Goal: Task Accomplishment & Management: Complete application form

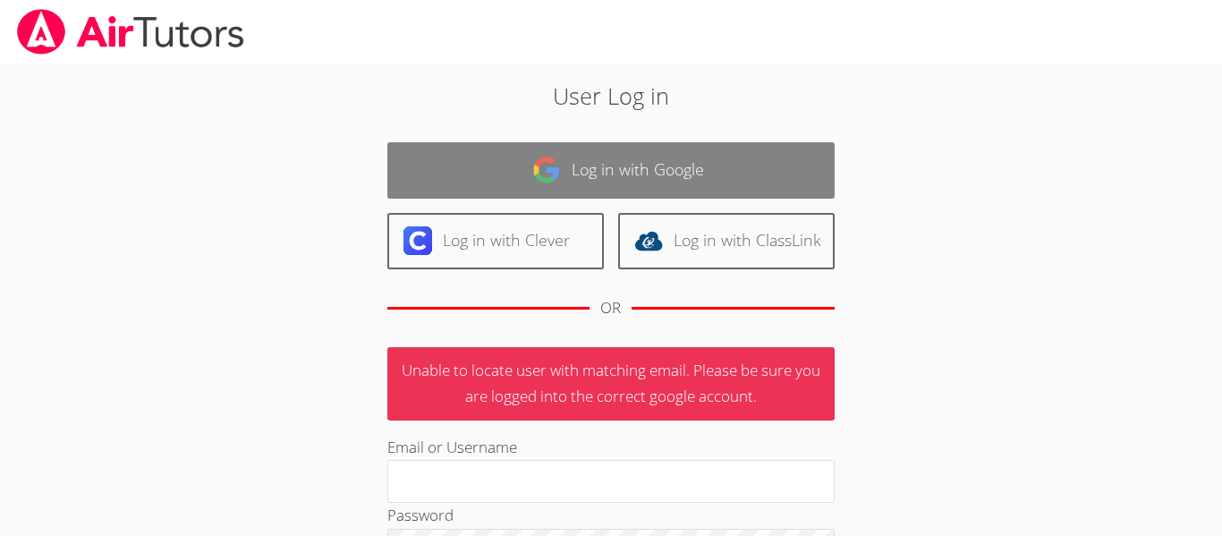
click at [567, 166] on link "Log in with Google" at bounding box center [610, 170] width 447 height 56
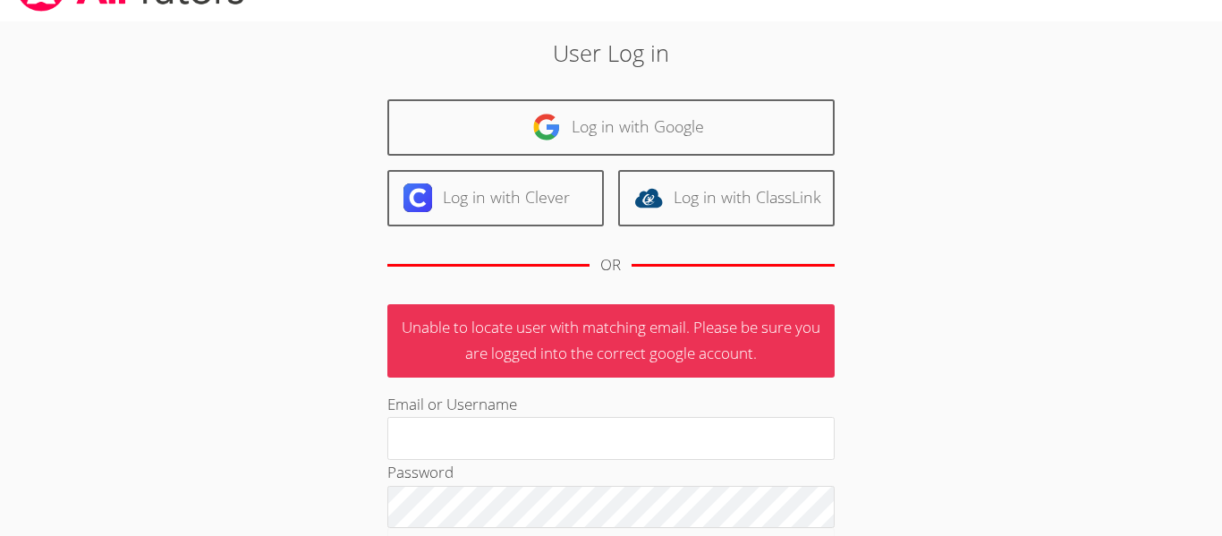
scroll to position [264, 0]
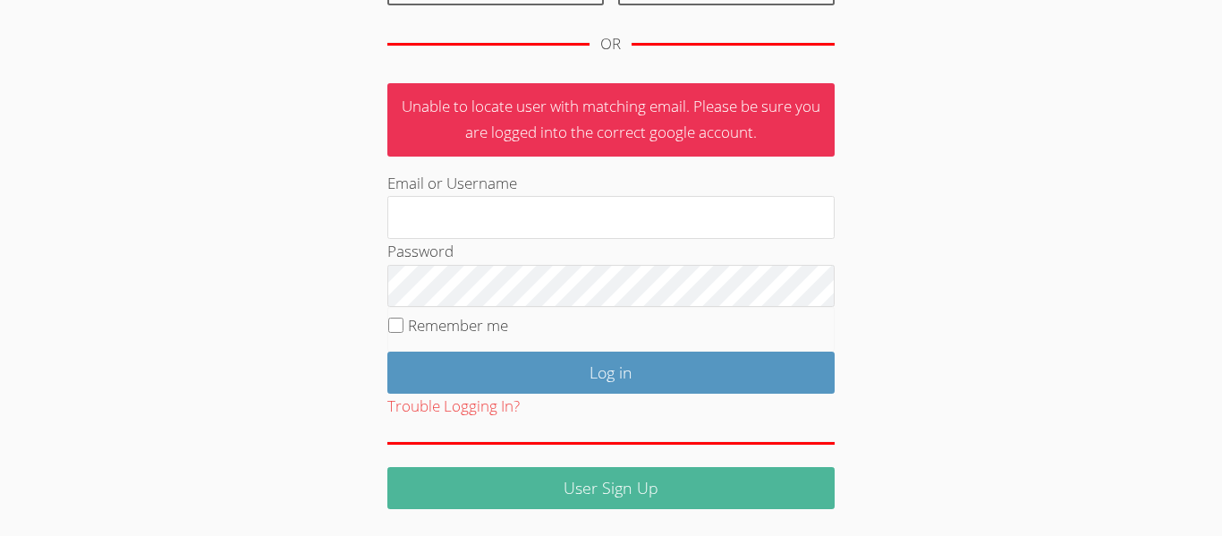
click at [505, 480] on link "User Sign Up" at bounding box center [610, 488] width 447 height 42
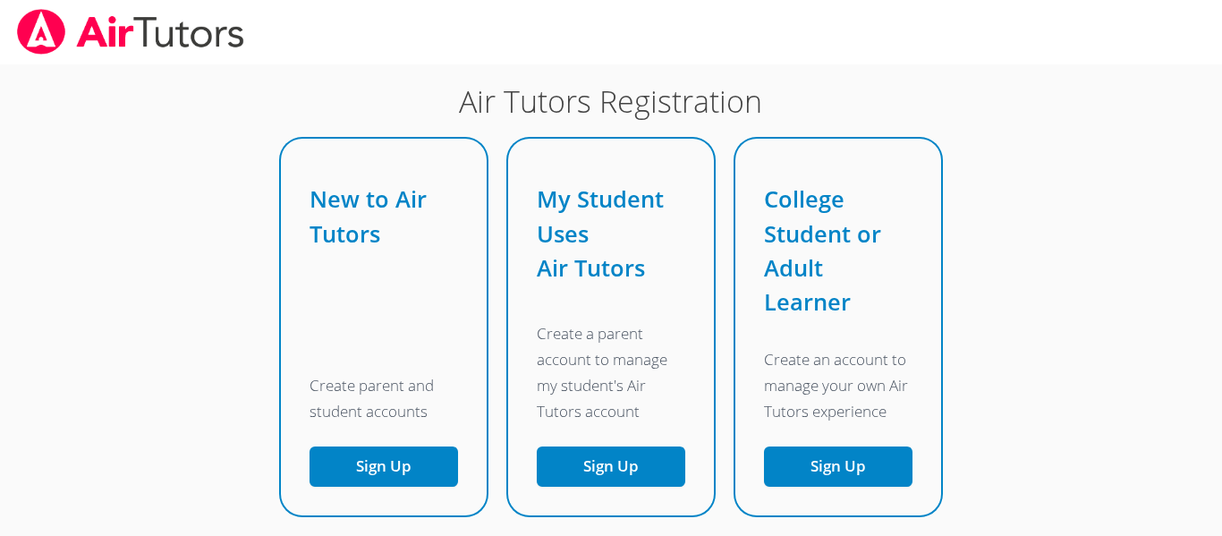
scroll to position [76, 0]
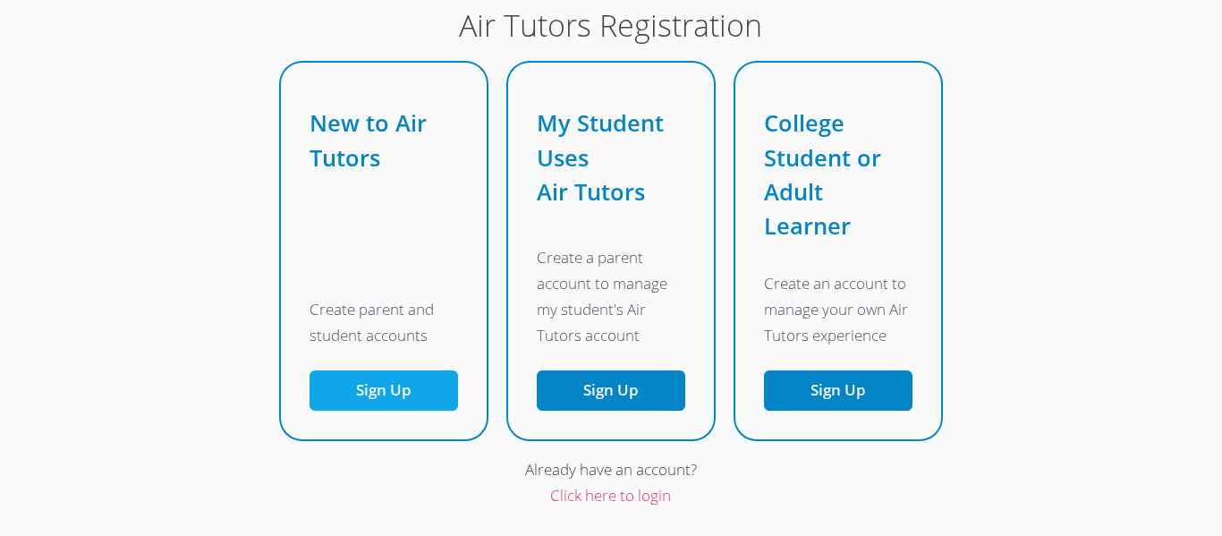
click at [399, 386] on button "Sign Up" at bounding box center [384, 390] width 149 height 40
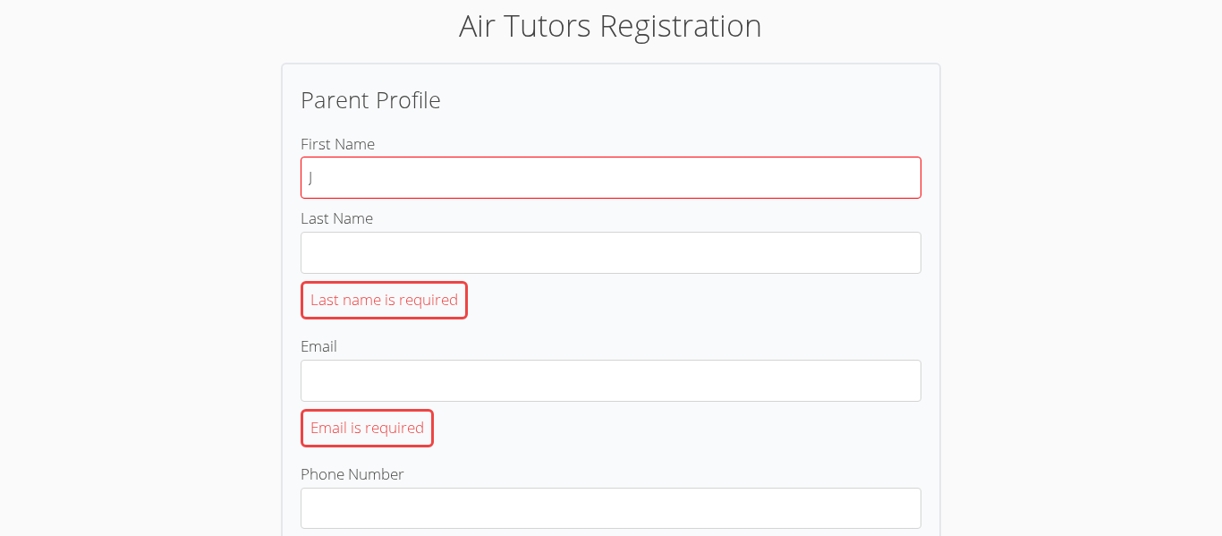
type input "Jefferson"
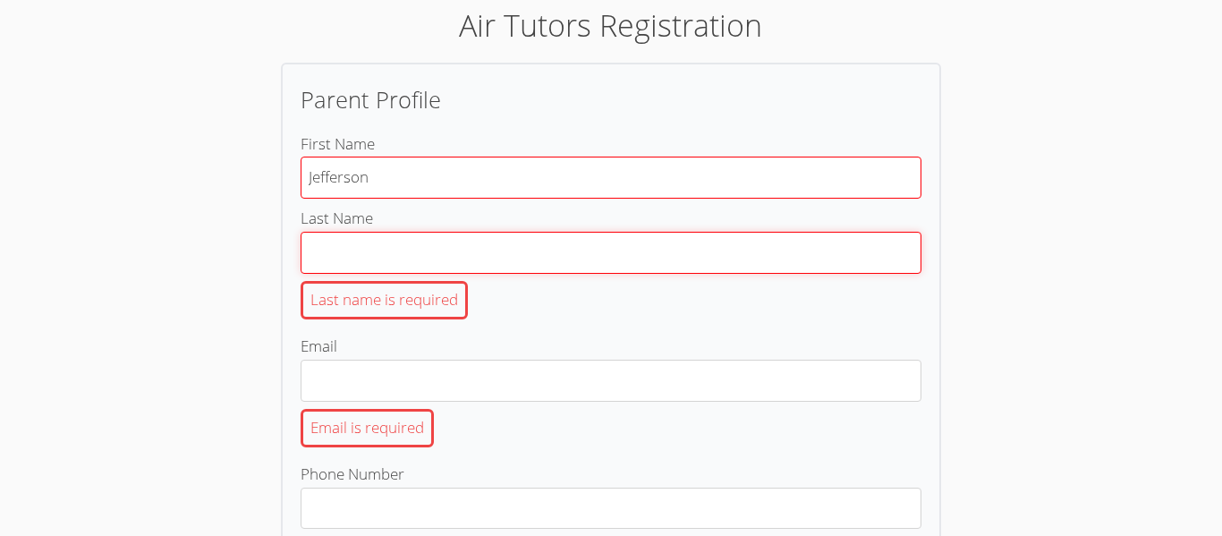
type input "[PERSON_NAME]"
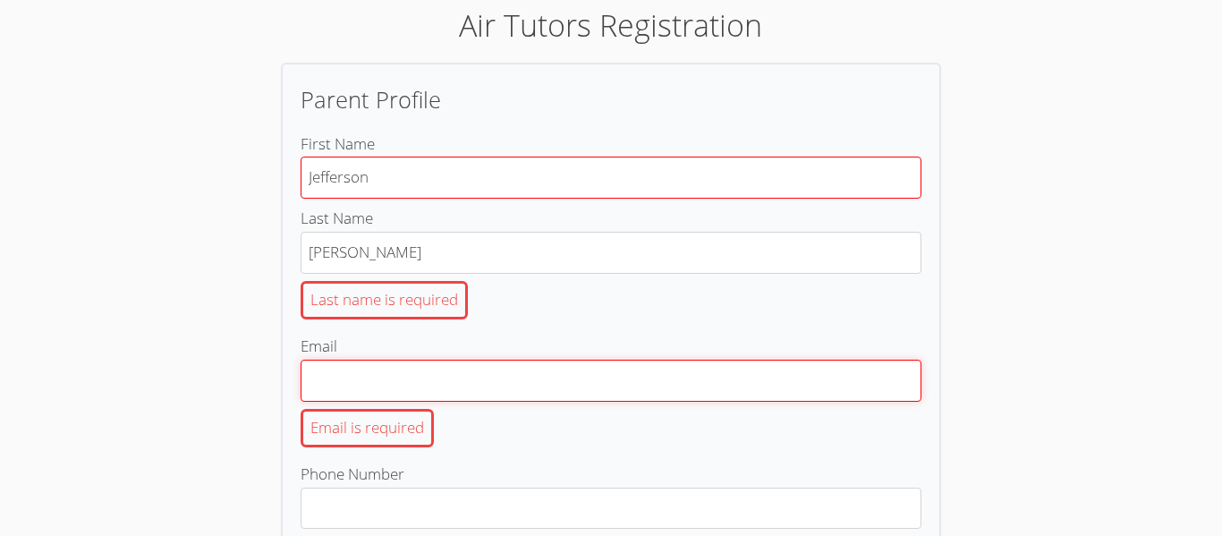
type input "[EMAIL_ADDRESS][DOMAIN_NAME]"
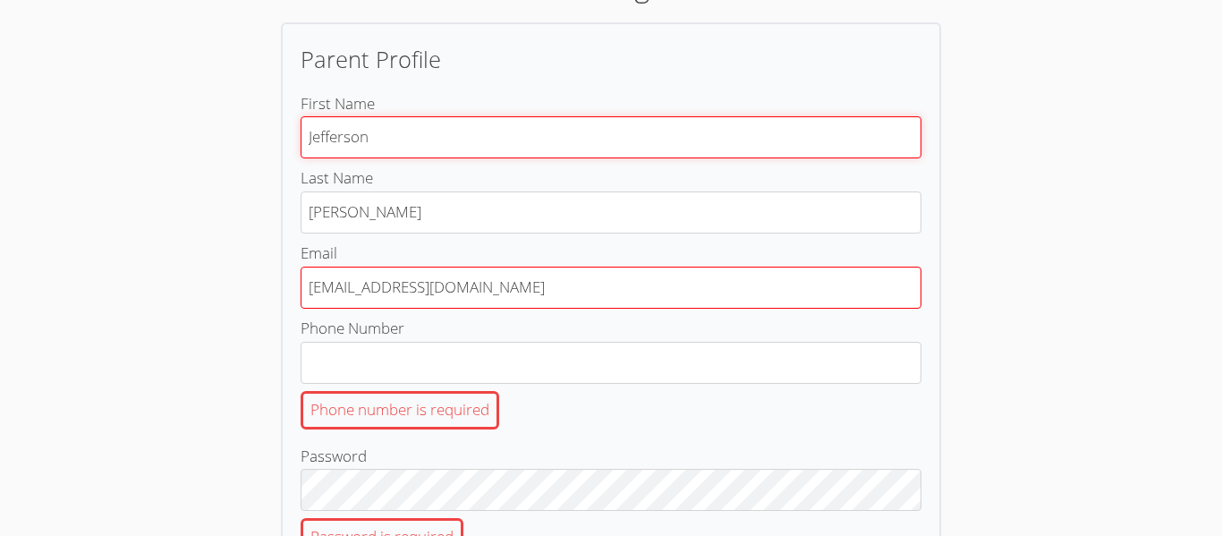
scroll to position [118, 0]
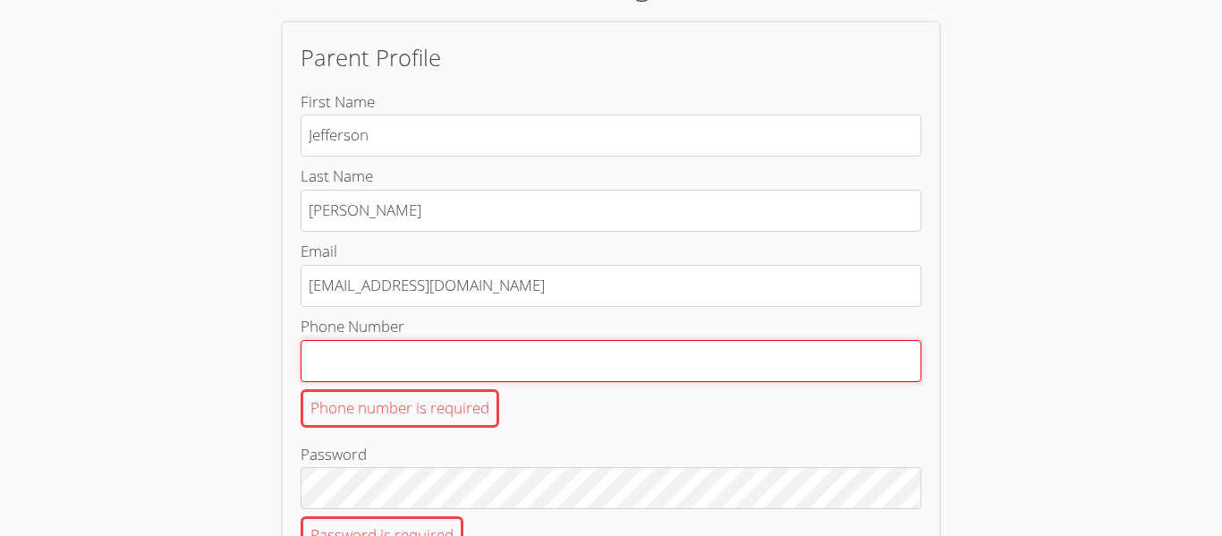
click at [445, 376] on input "Phone Number Phone number is required" at bounding box center [611, 361] width 621 height 42
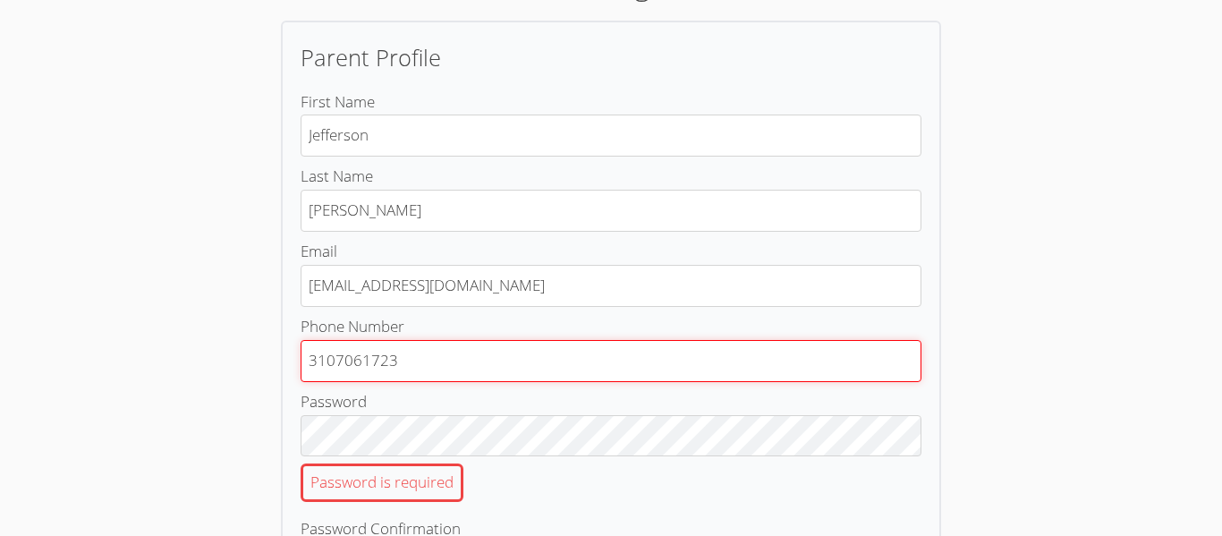
type input "3107061723"
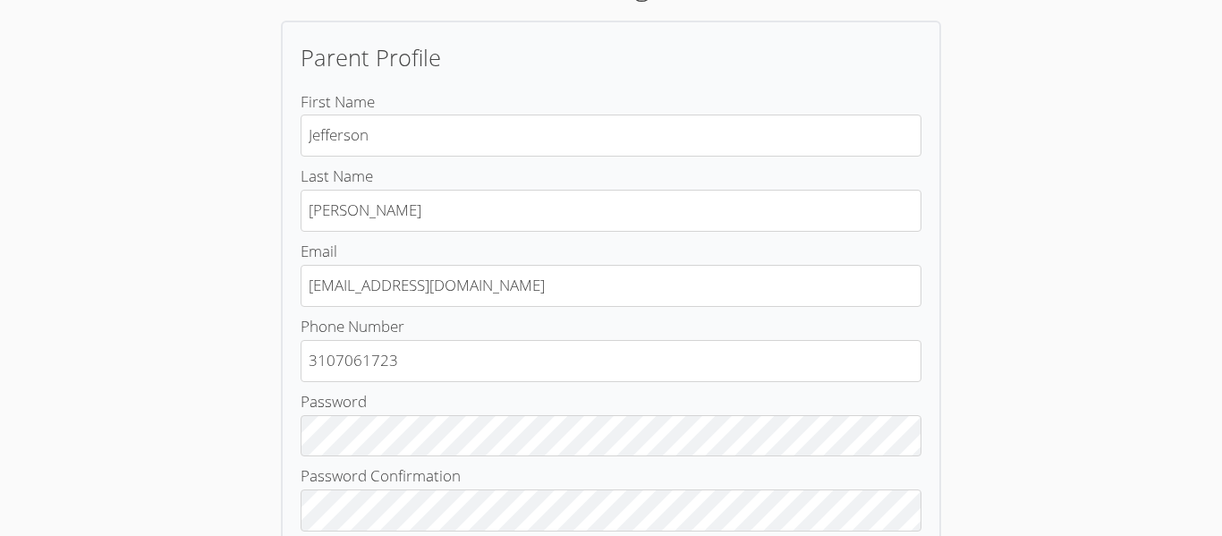
scroll to position [412, 0]
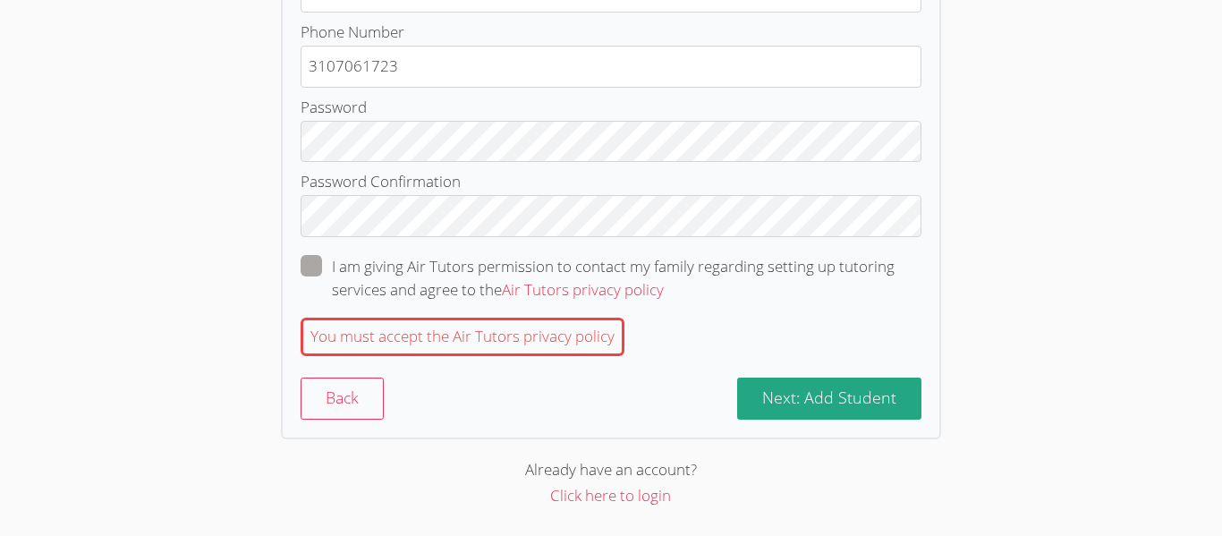
click at [327, 268] on label "I am giving Air Tutors permission to contact my family regarding setting up tut…" at bounding box center [611, 278] width 621 height 47
click at [664, 268] on input "I am giving Air Tutors permission to contact my family regarding setting up tut…" at bounding box center [671, 262] width 15 height 15
checkbox input "true"
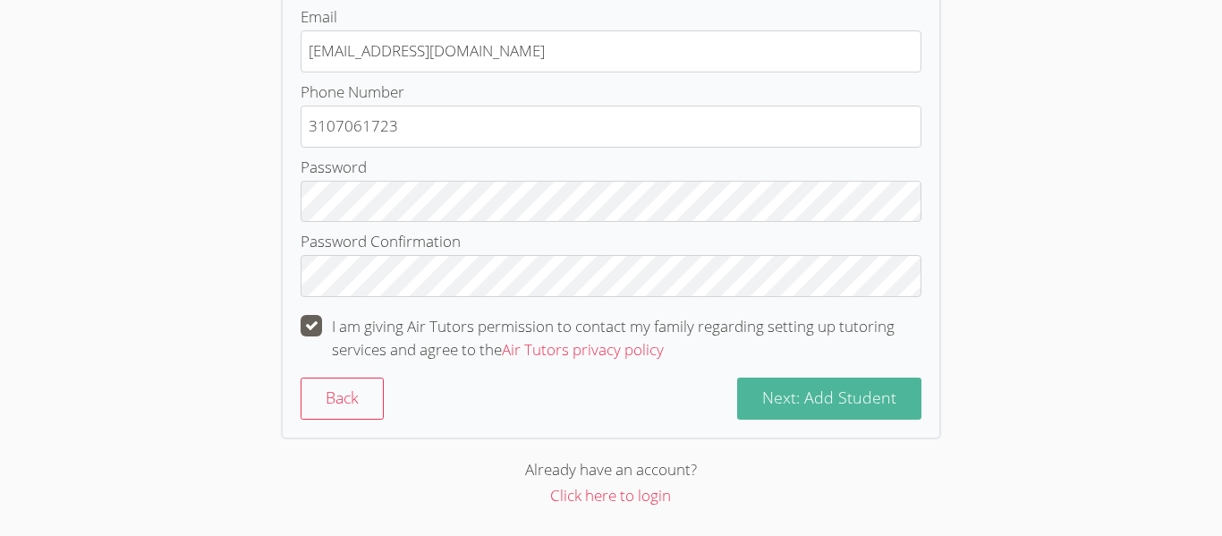
click at [816, 383] on button "Next: Add Student" at bounding box center [829, 399] width 184 height 42
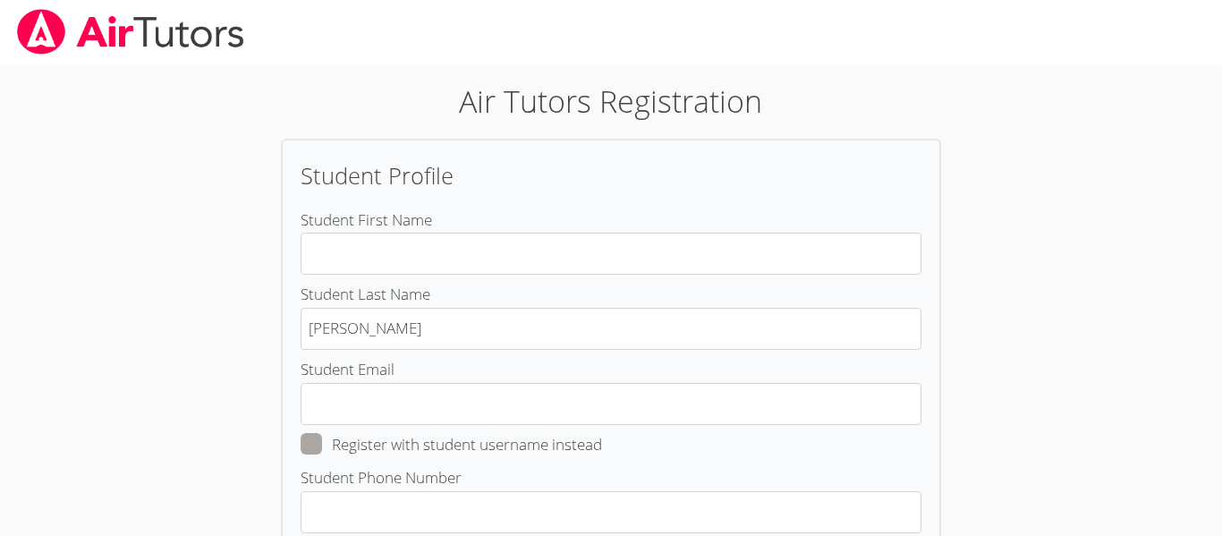
scroll to position [0, 0]
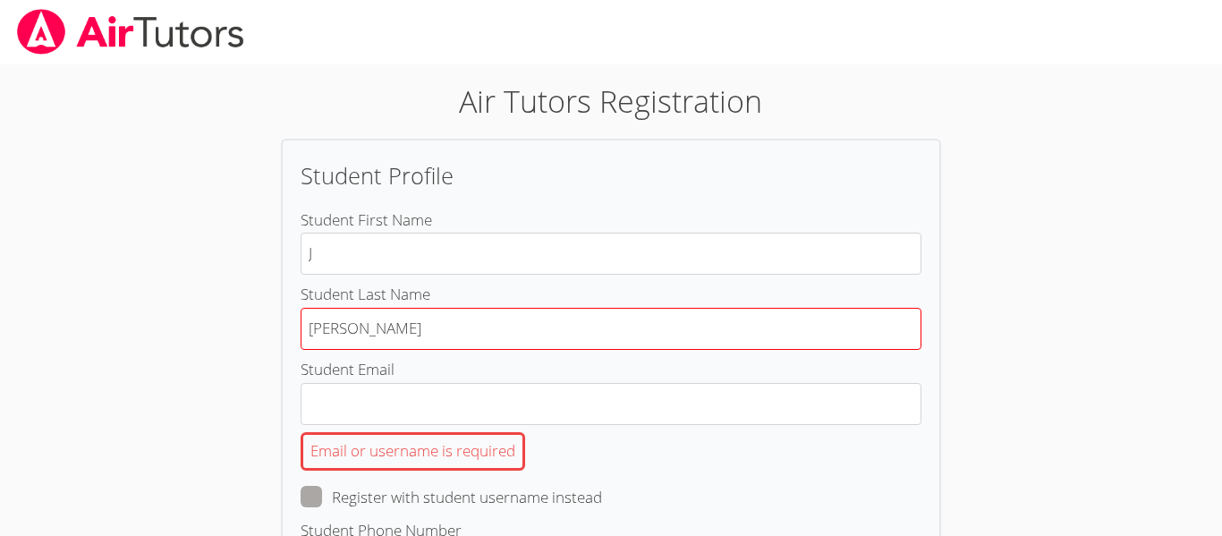
type input "Jefferson"
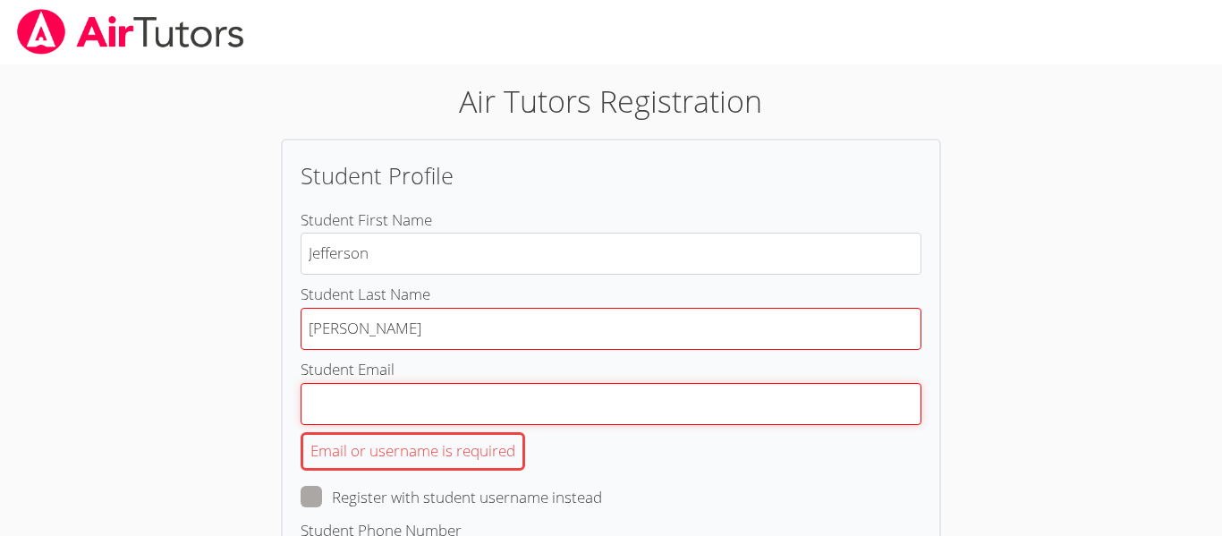
type input "[EMAIL_ADDRESS][DOMAIN_NAME]"
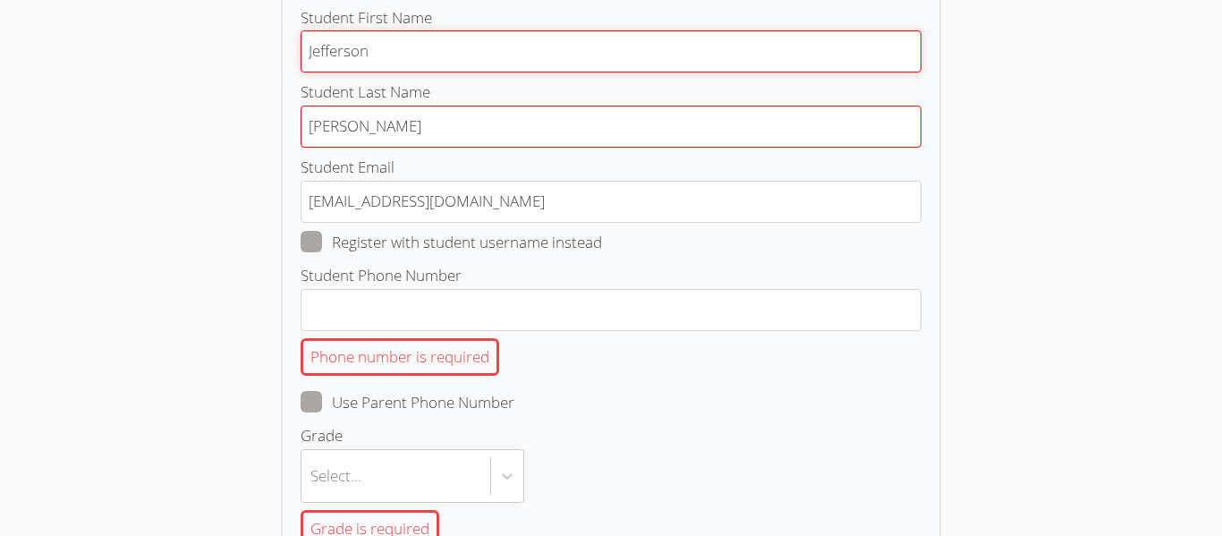
scroll to position [204, 0]
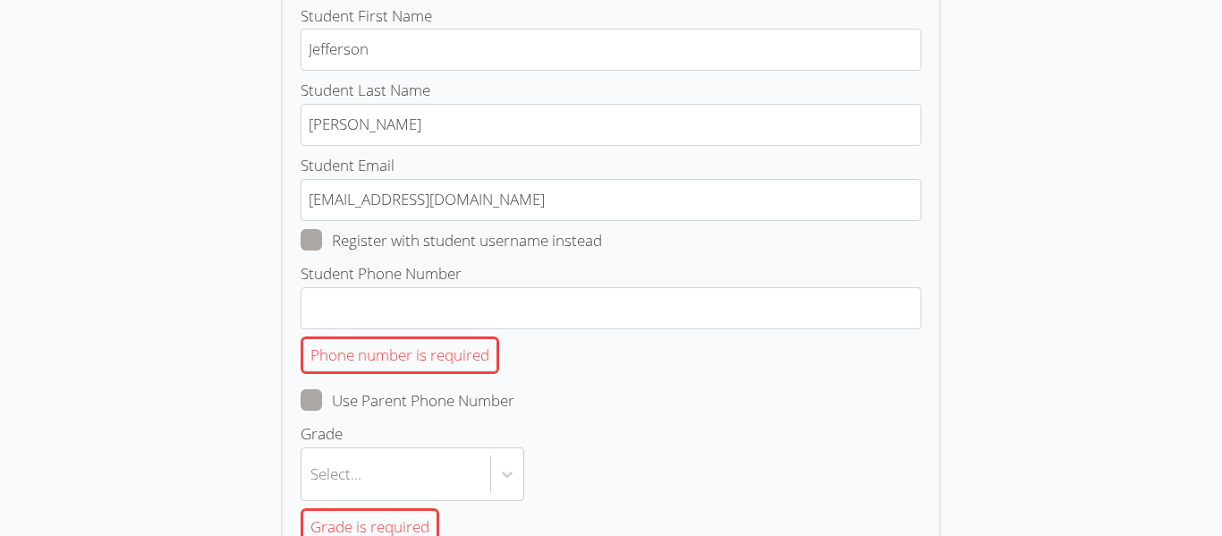
click at [602, 238] on span at bounding box center [602, 240] width 0 height 21
click at [602, 238] on input "Register with student username instead" at bounding box center [609, 236] width 15 height 15
click at [602, 249] on span at bounding box center [602, 240] width 0 height 21
click at [602, 244] on input "Register with student username instead" at bounding box center [609, 236] width 15 height 15
checkbox input "false"
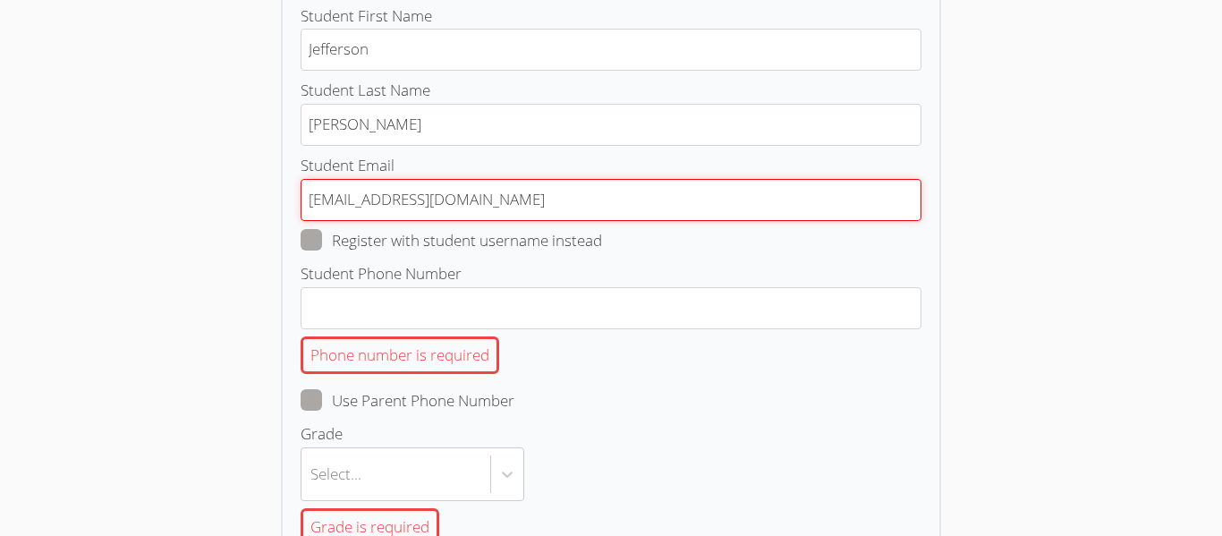
click at [386, 195] on input "[EMAIL_ADDRESS][DOMAIN_NAME]" at bounding box center [611, 200] width 621 height 42
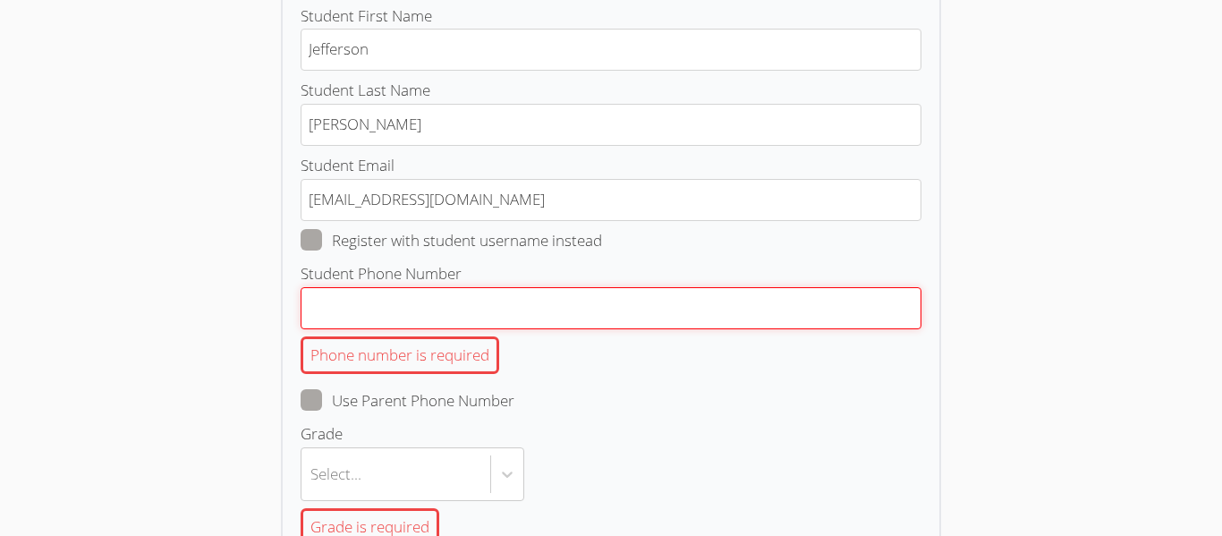
click at [339, 310] on input "Student Phone Number Phone number is required" at bounding box center [611, 308] width 621 height 42
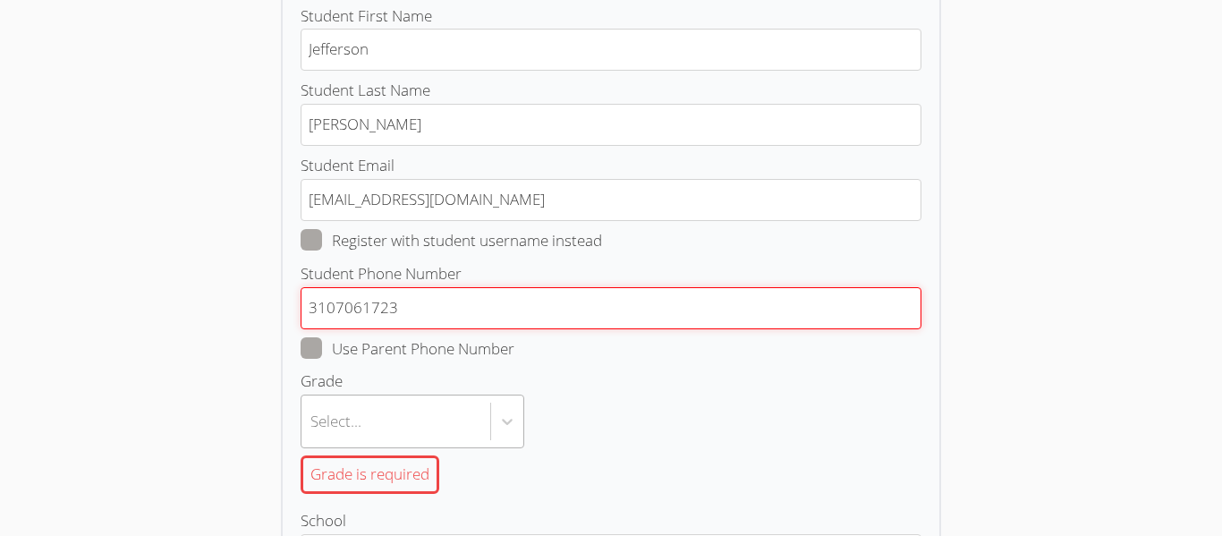
type input "3107061723"
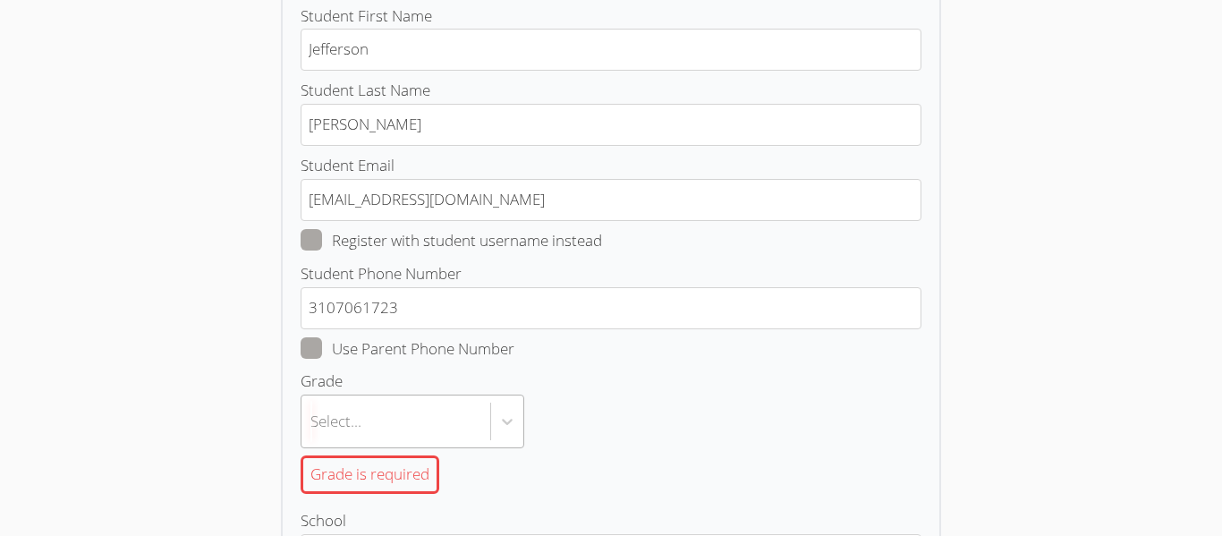
click at [397, 332] on body "Air Tutors Registration Student Profile Student First Name [PERSON_NAME] Studen…" at bounding box center [611, 64] width 1222 height 536
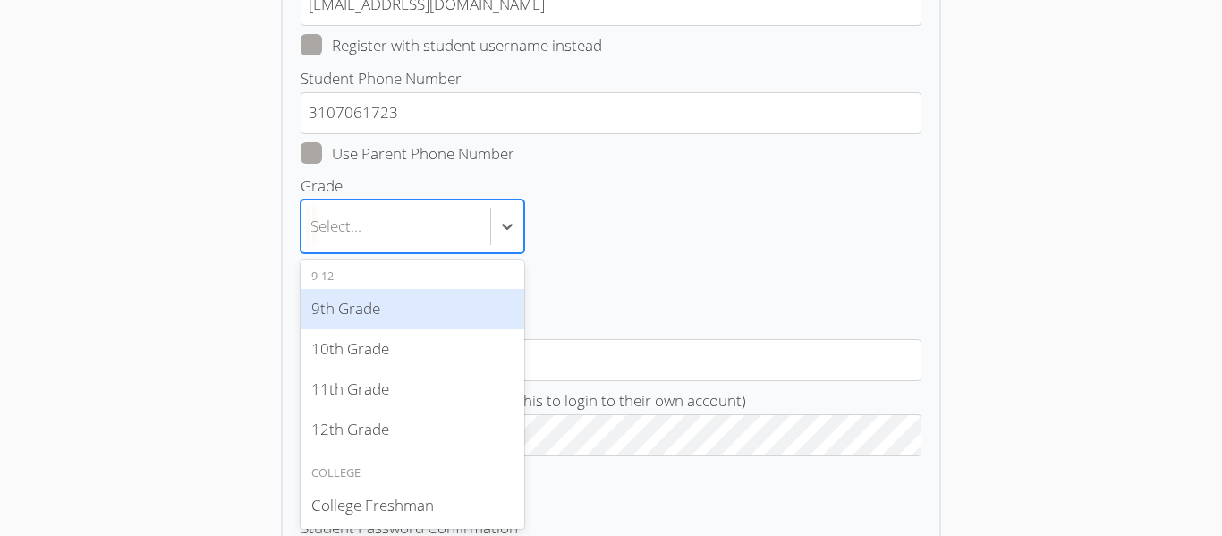
scroll to position [430, 0]
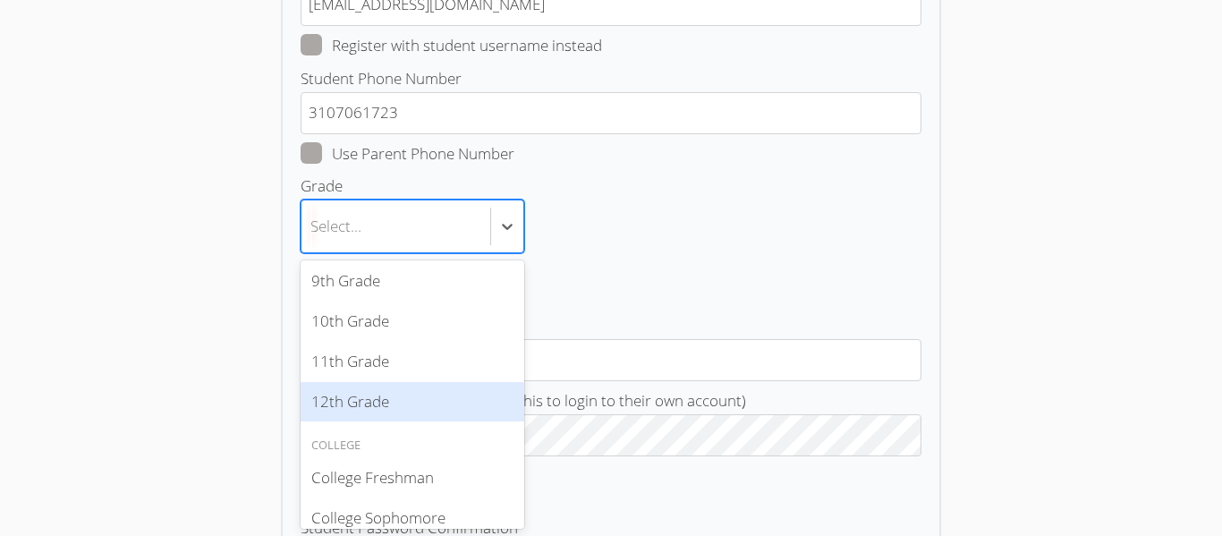
click at [390, 405] on div "12th Grade" at bounding box center [413, 402] width 224 height 40
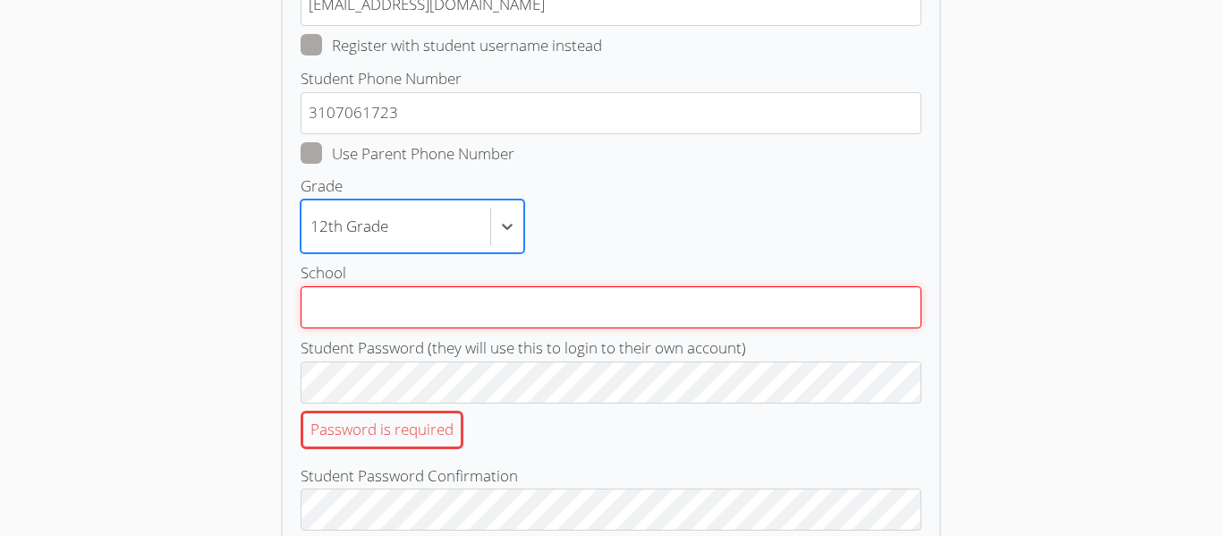
click at [395, 312] on input "School" at bounding box center [611, 307] width 621 height 42
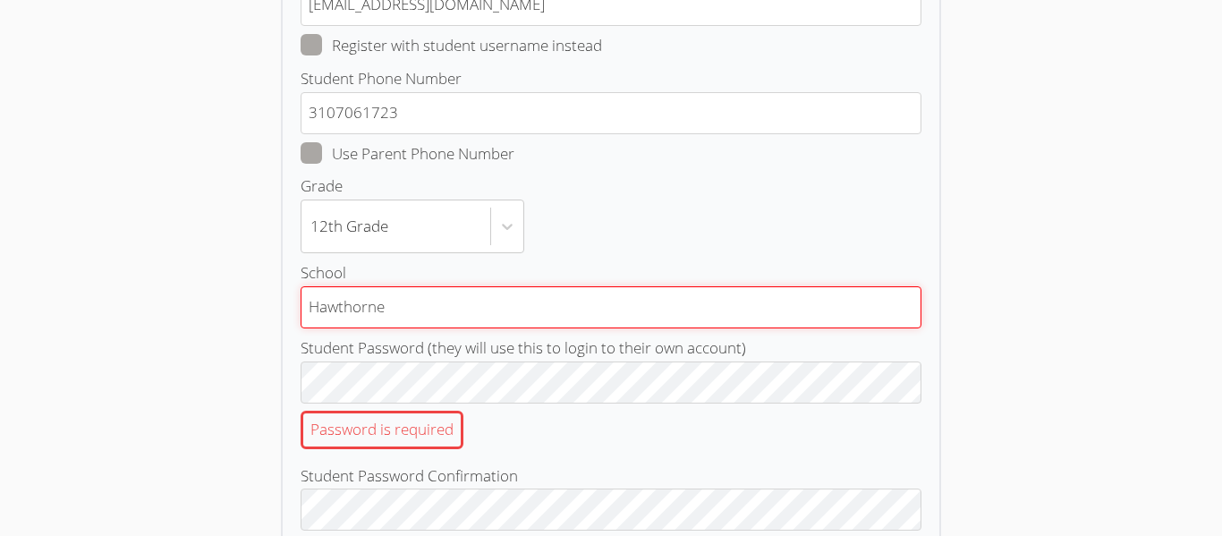
type input "Hawthorne"
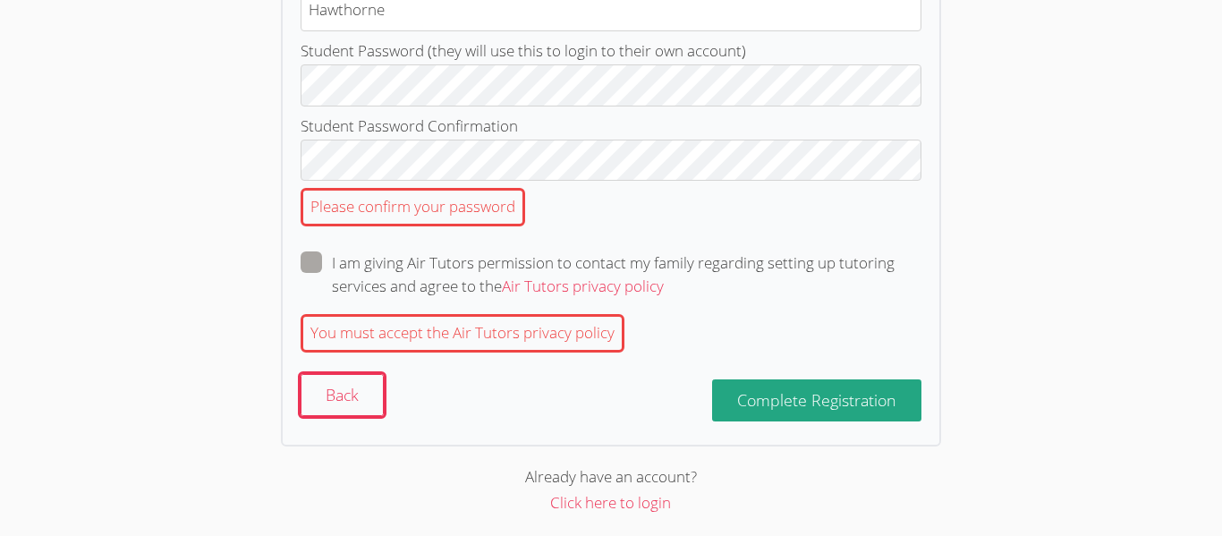
scroll to position [703, 0]
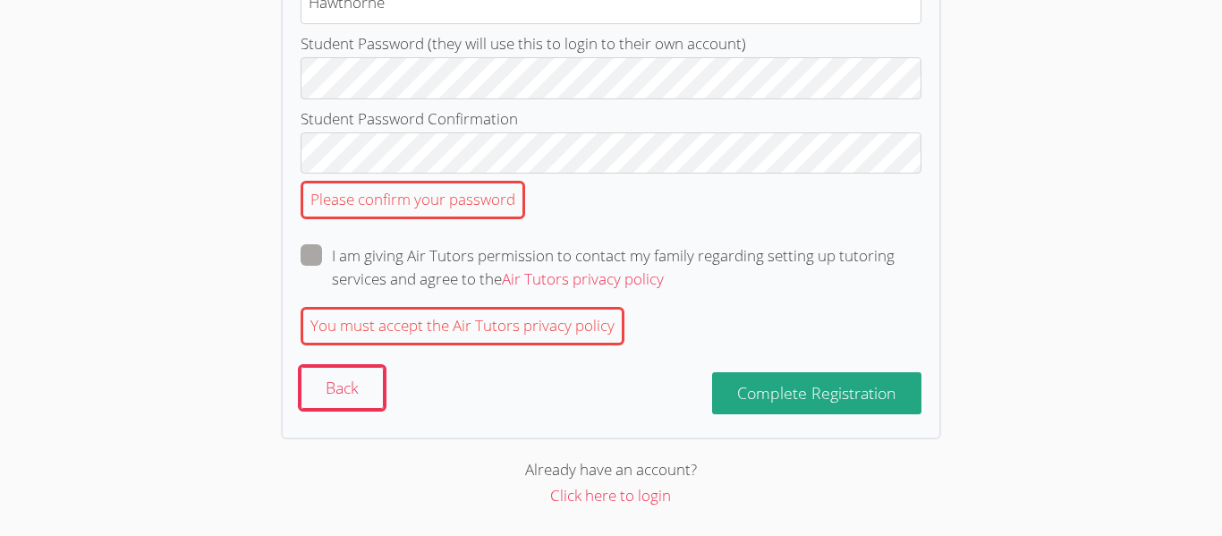
click at [664, 268] on span at bounding box center [664, 278] width 0 height 21
click at [664, 259] on input "I am giving Air Tutors permission to contact my family regarding setting up tut…" at bounding box center [671, 251] width 15 height 15
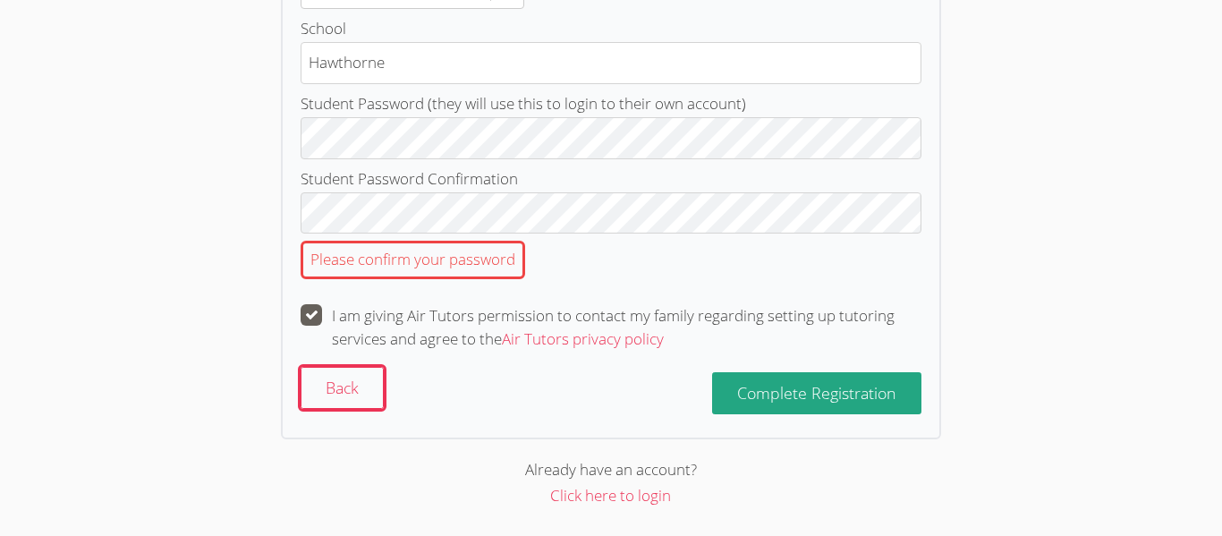
click at [309, 326] on label "I am giving Air Tutors permission to contact my family regarding setting up tut…" at bounding box center [611, 327] width 621 height 47
click at [664, 319] on input "I am giving Air Tutors permission to contact my family regarding setting up tut…" at bounding box center [671, 311] width 15 height 15
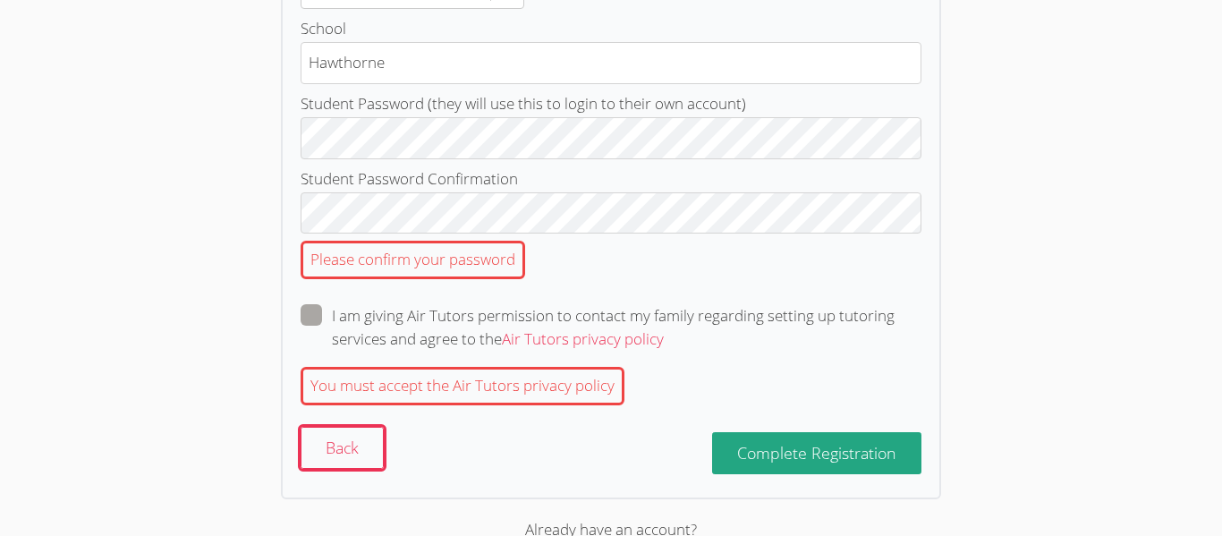
scroll to position [703, 0]
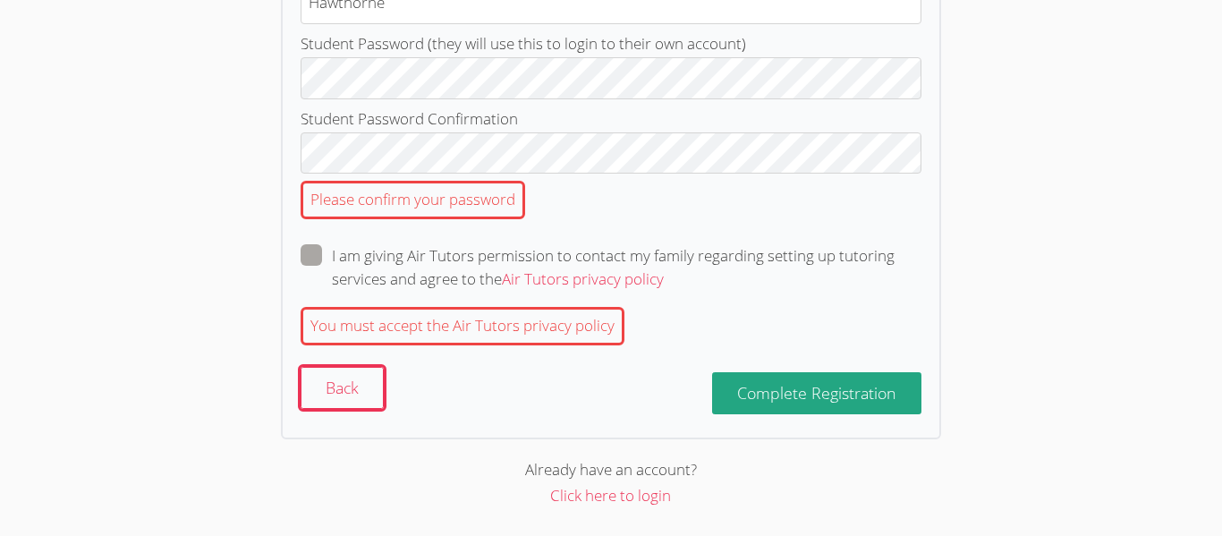
click at [305, 272] on label "I am giving Air Tutors permission to contact my family regarding setting up tut…" at bounding box center [611, 267] width 621 height 47
click at [664, 259] on input "I am giving Air Tutors permission to contact my family regarding setting up tut…" at bounding box center [671, 251] width 15 height 15
checkbox input "true"
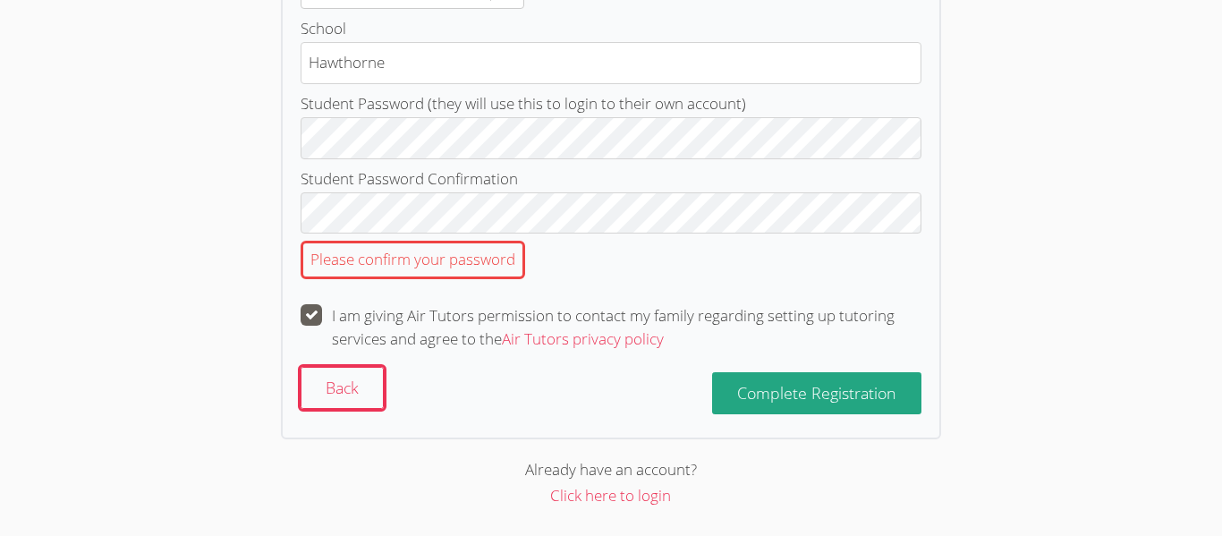
scroll to position [643, 0]
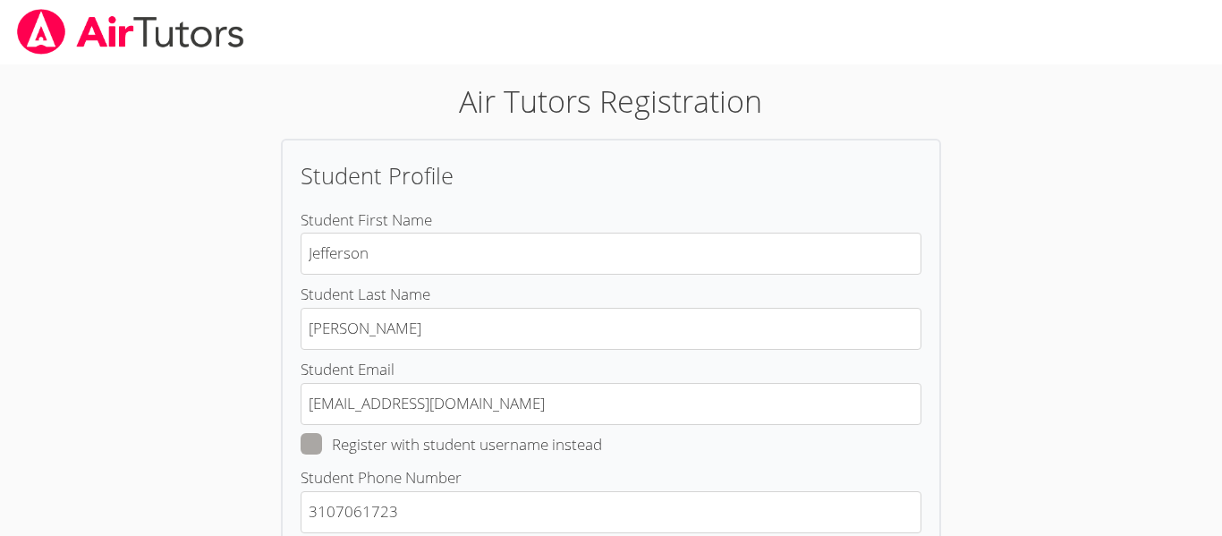
scroll to position [238, 0]
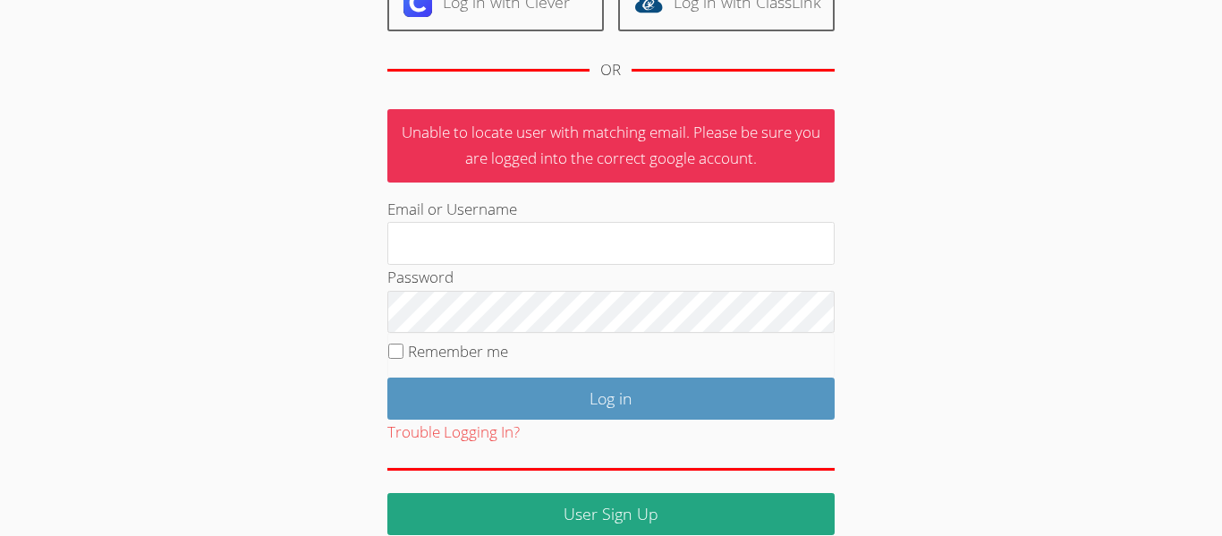
type input "[EMAIL_ADDRESS][DOMAIN_NAME]"
